Goal: Book appointment/travel/reservation

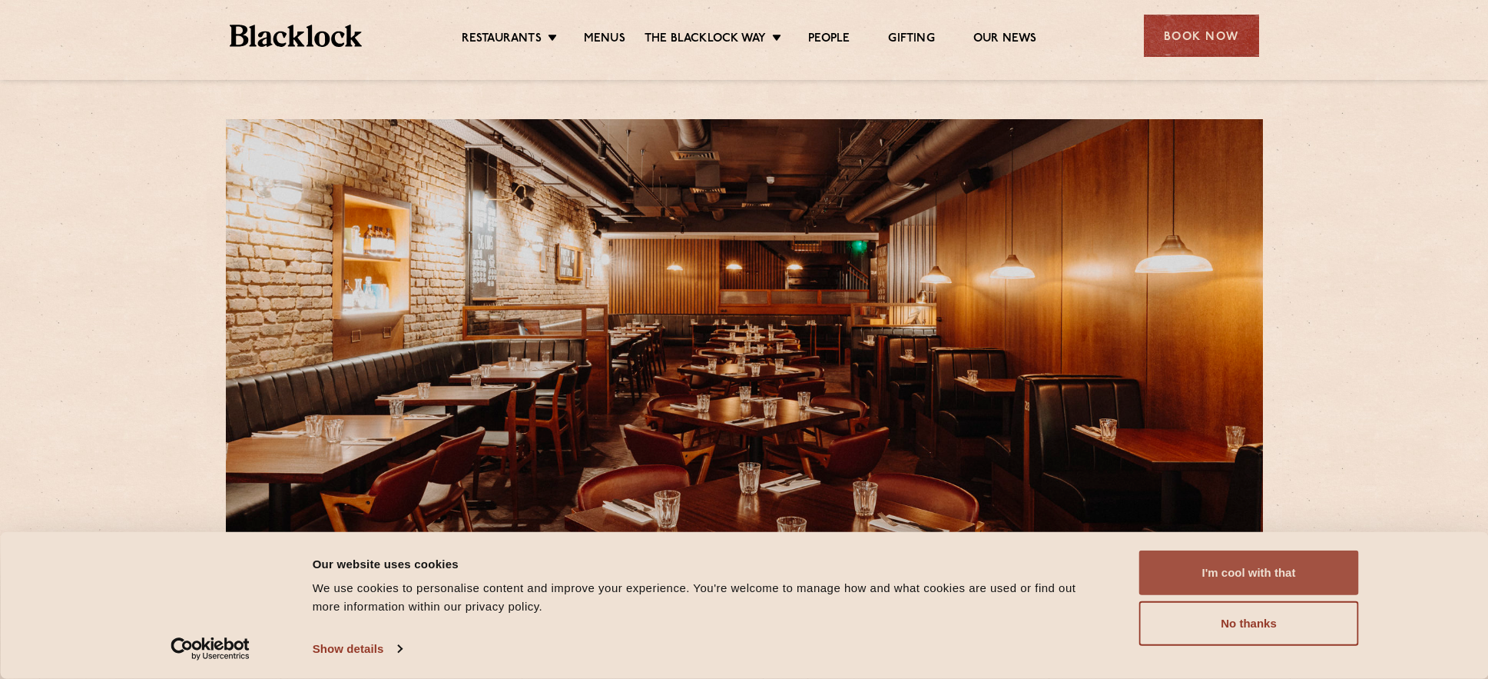
click at [1266, 563] on button "I'm cool with that" at bounding box center [1250, 572] width 220 height 45
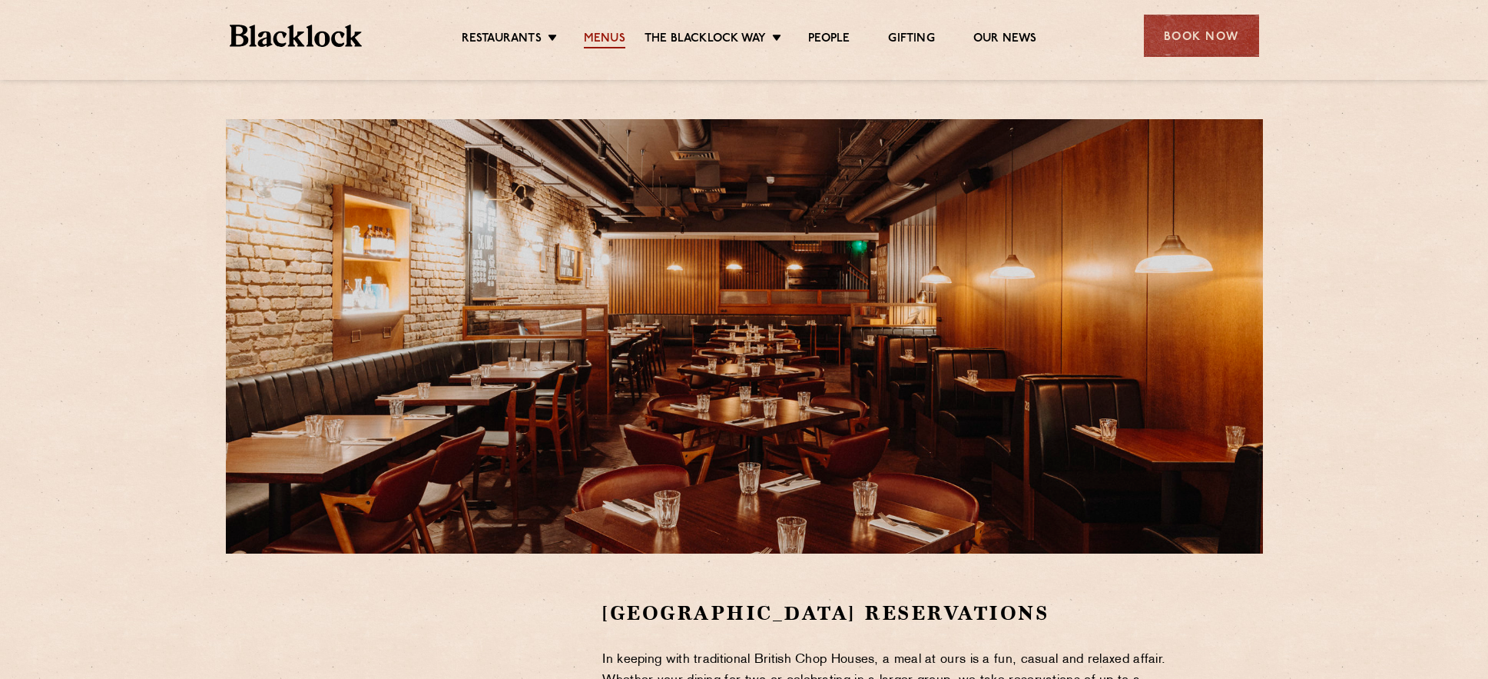
click at [603, 34] on link "Menus" at bounding box center [604, 40] width 41 height 17
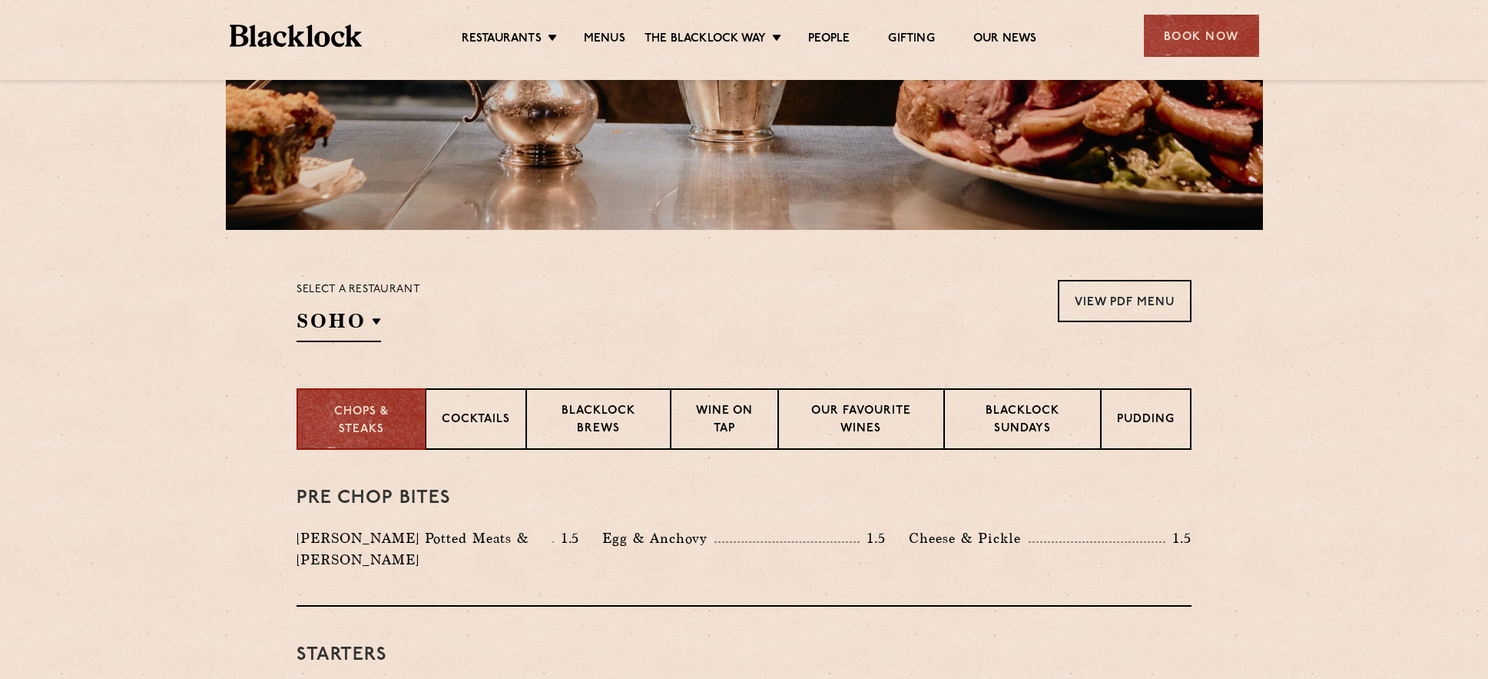
scroll to position [327, 0]
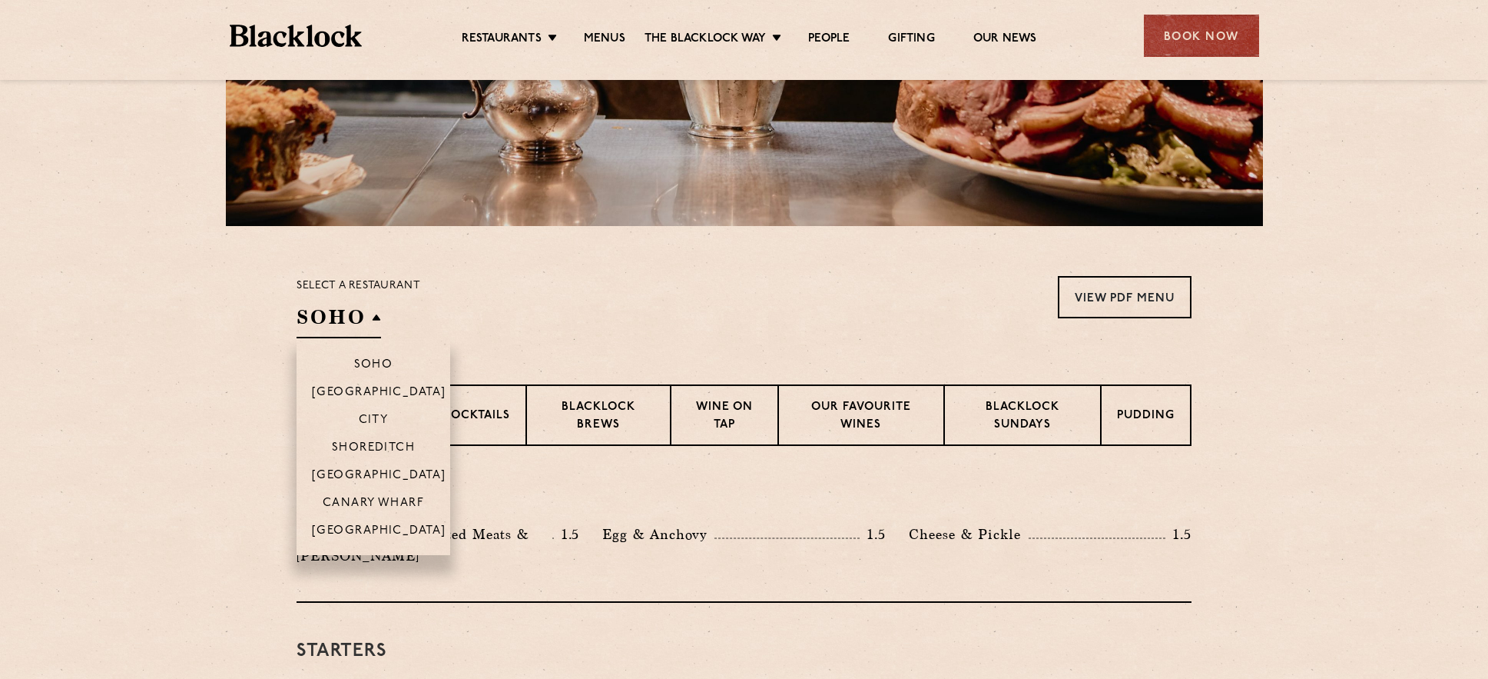
click at [340, 331] on h2 "SOHO" at bounding box center [339, 321] width 85 height 35
click at [367, 473] on p "[GEOGRAPHIC_DATA]" at bounding box center [379, 476] width 134 height 15
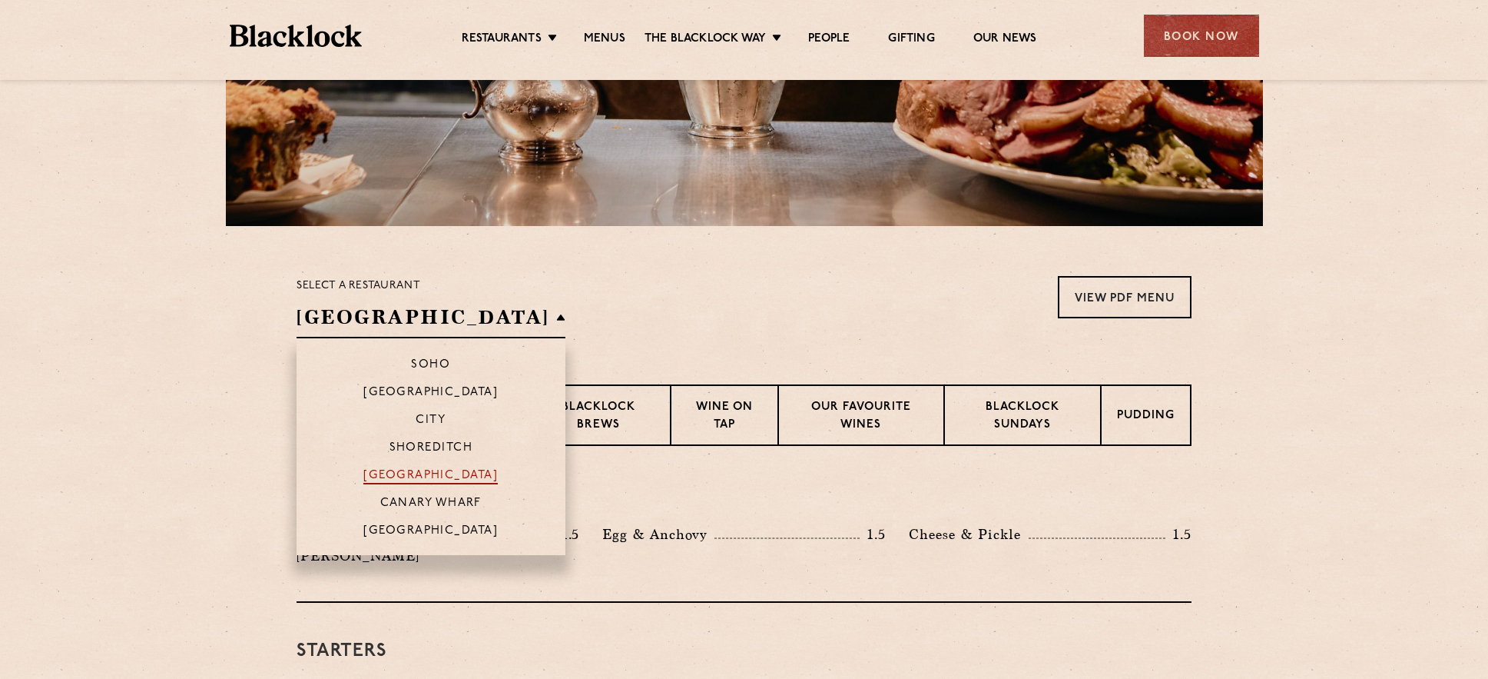
click at [407, 470] on p "[GEOGRAPHIC_DATA]" at bounding box center [430, 476] width 134 height 15
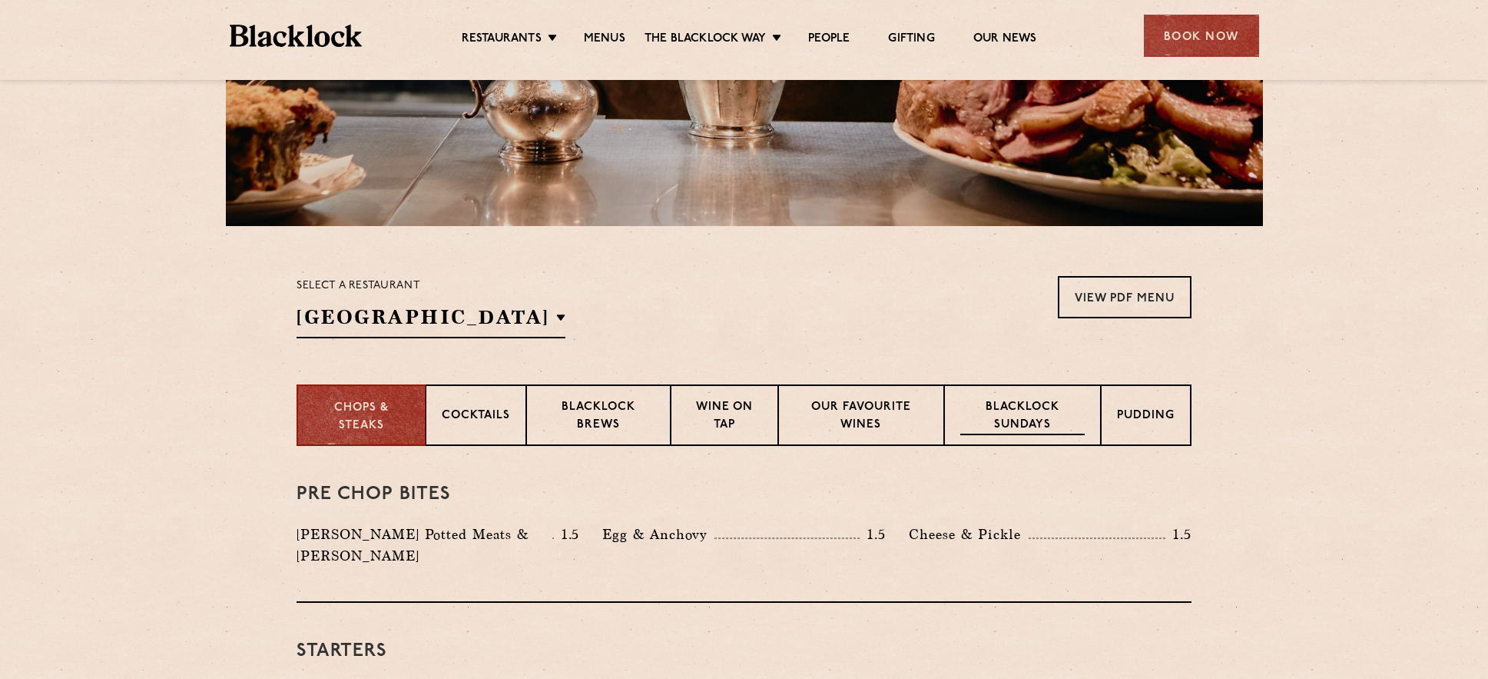
click at [1036, 423] on p "Blacklock Sundays" at bounding box center [1023, 417] width 124 height 36
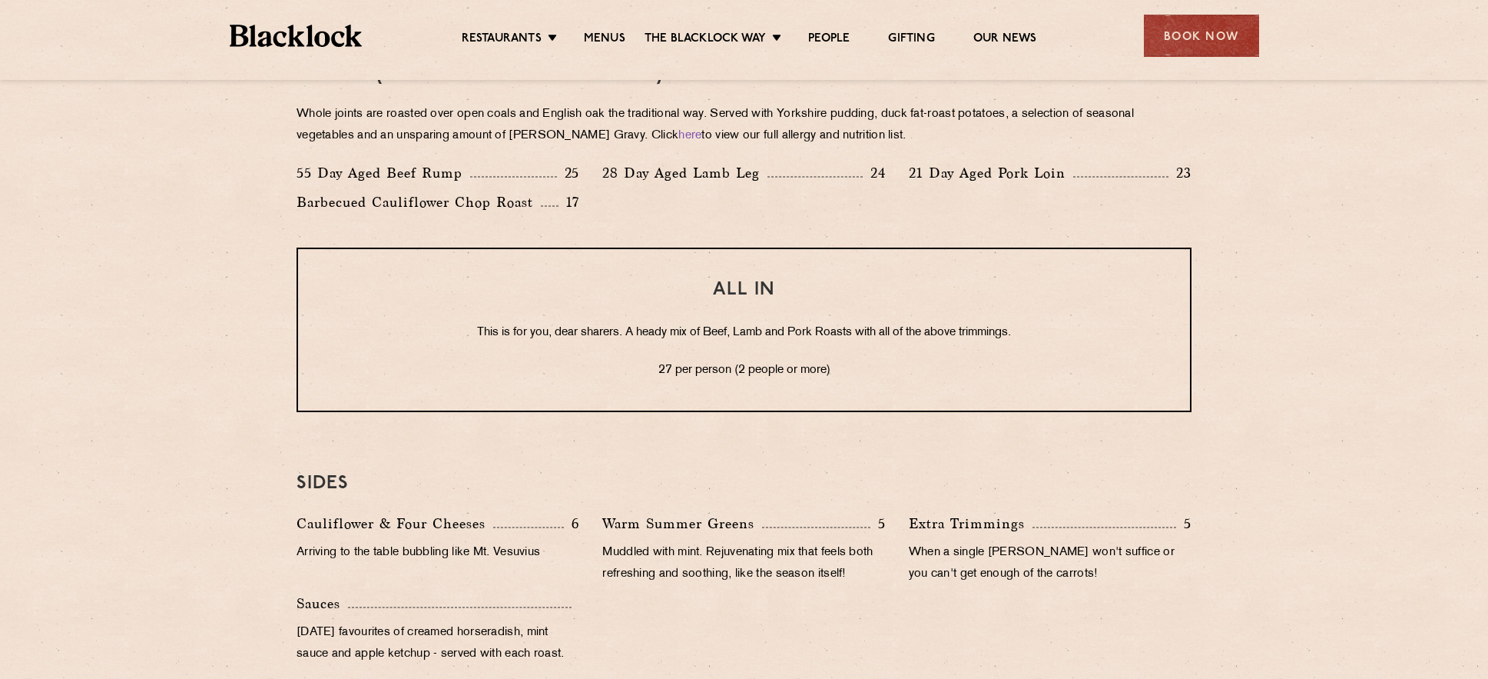
scroll to position [1048, 0]
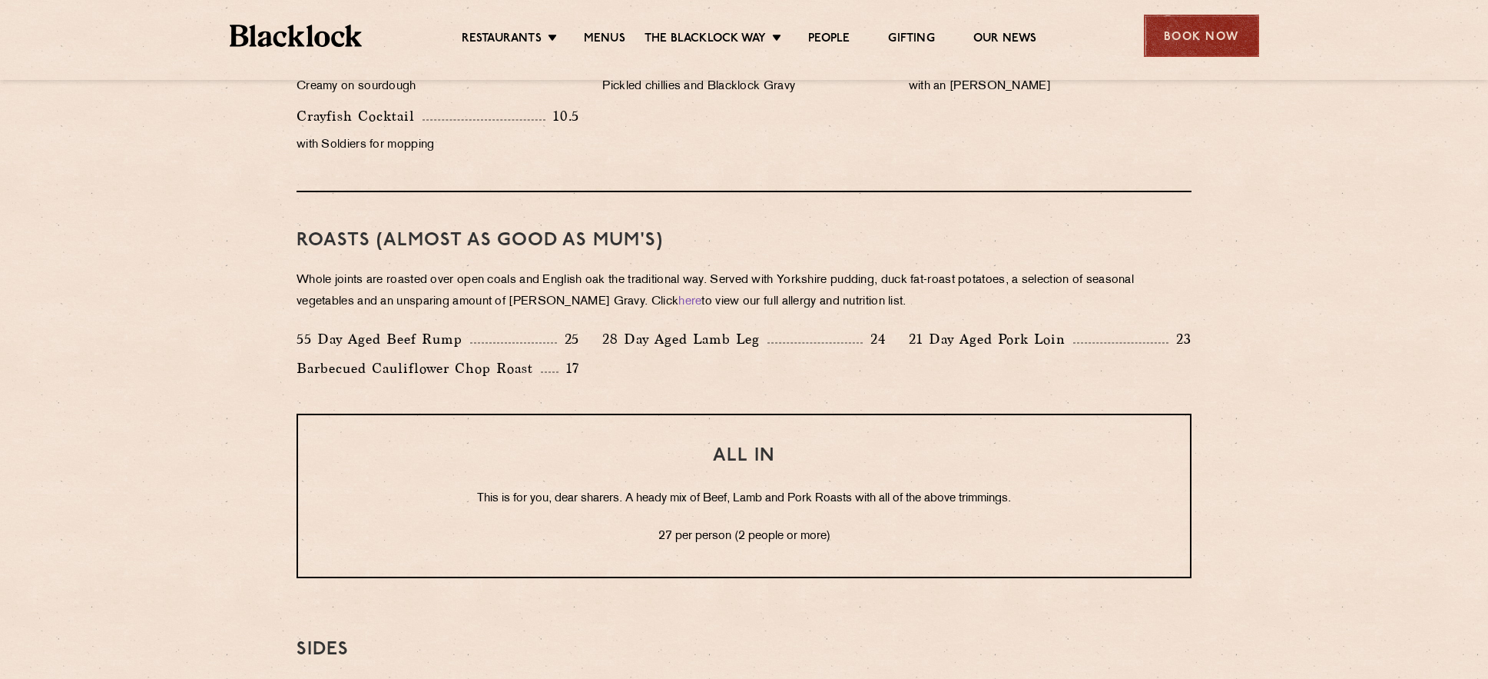
click at [1186, 32] on div "Book Now" at bounding box center [1201, 36] width 115 height 42
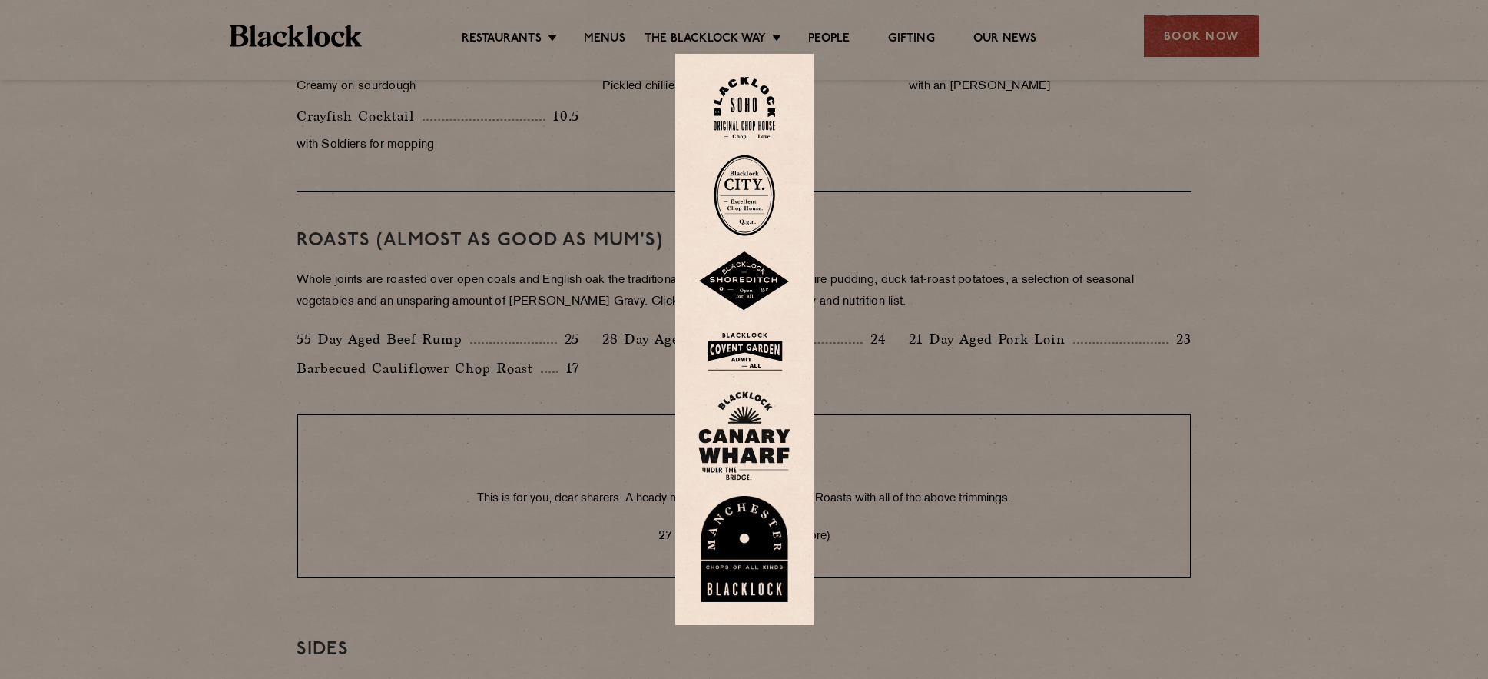
click at [762, 351] on img at bounding box center [745, 352] width 92 height 50
